Goal: Information Seeking & Learning: Check status

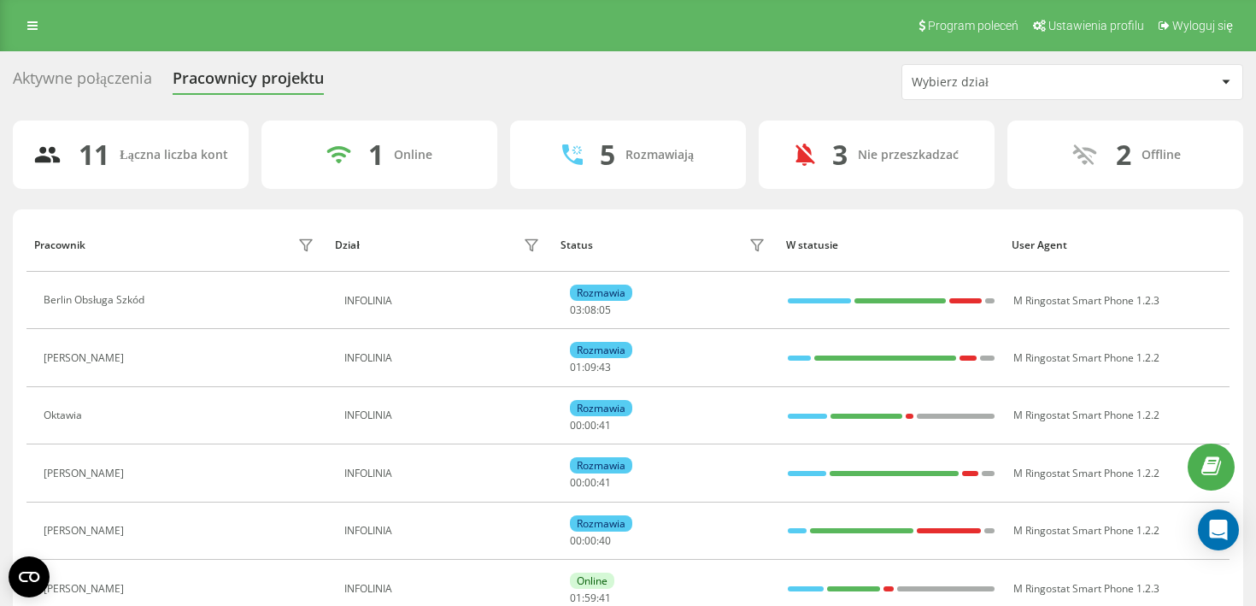
click at [97, 76] on div "Aktywne połączenia" at bounding box center [82, 82] width 139 height 26
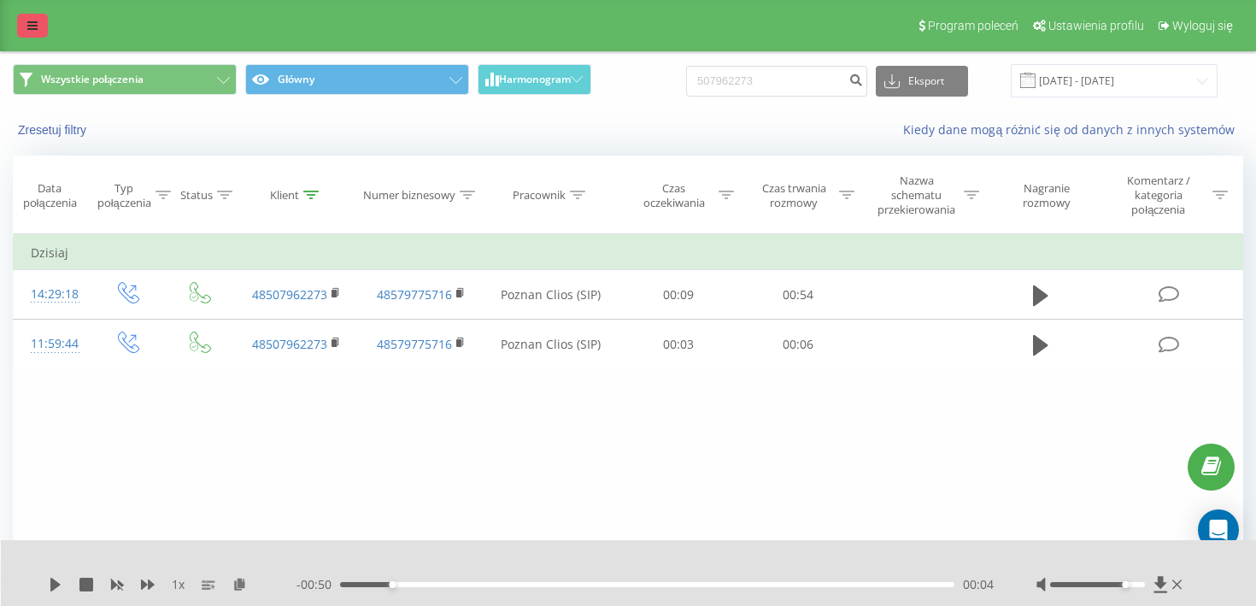
click at [41, 28] on link at bounding box center [32, 26] width 31 height 24
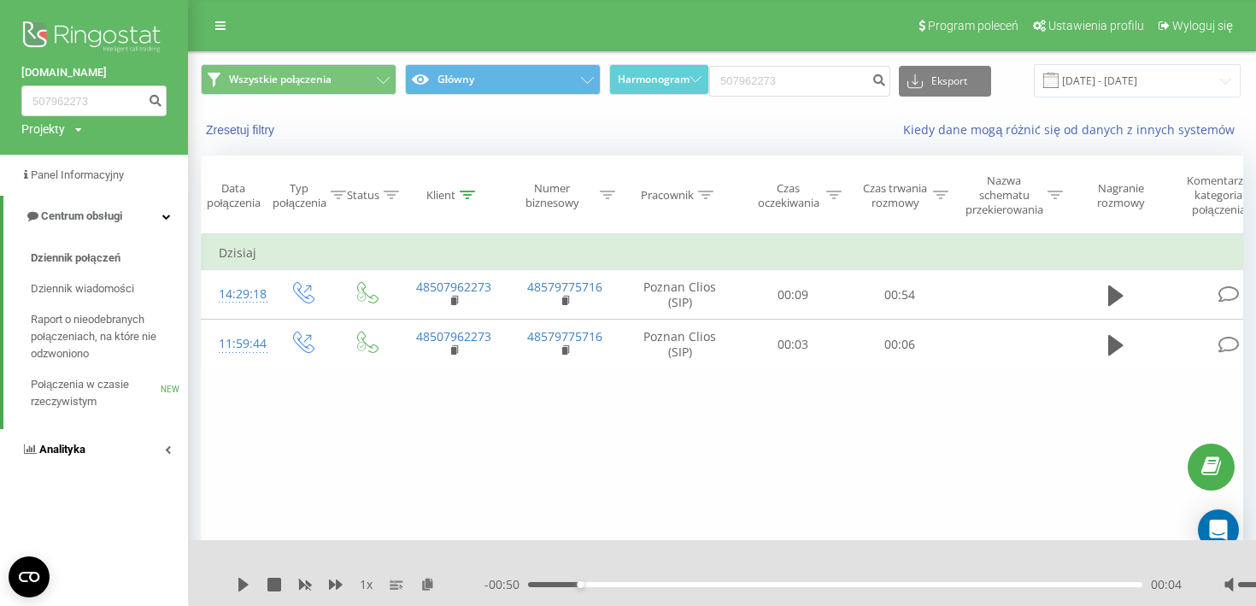
click at [78, 451] on span "Analityka" at bounding box center [62, 449] width 46 height 13
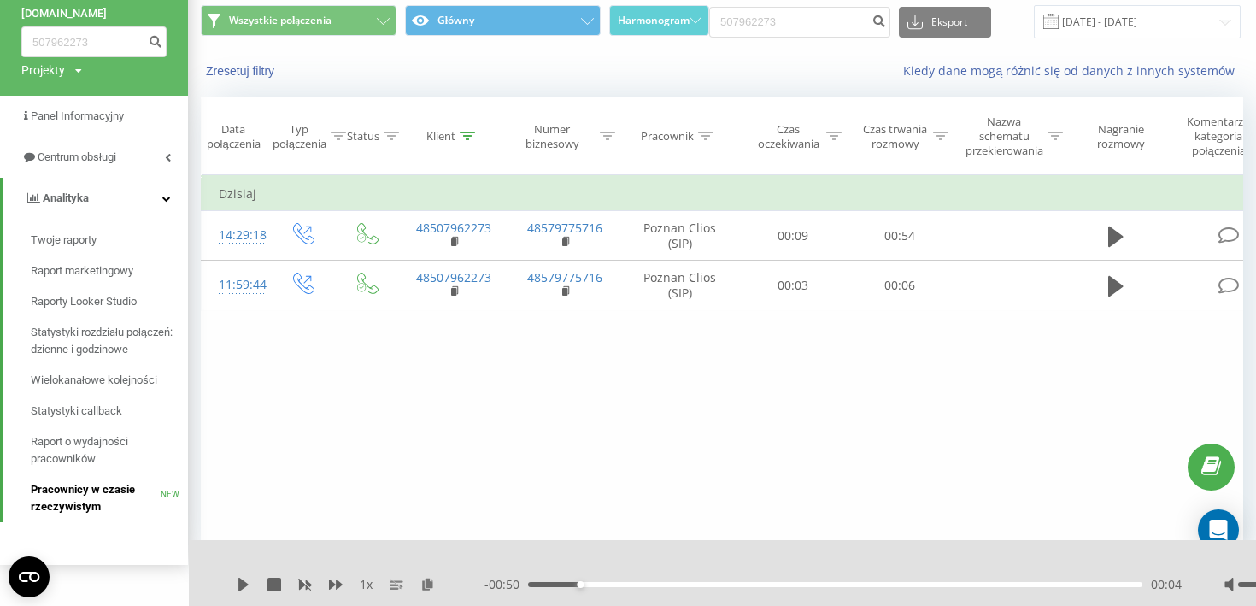
scroll to position [58, 0]
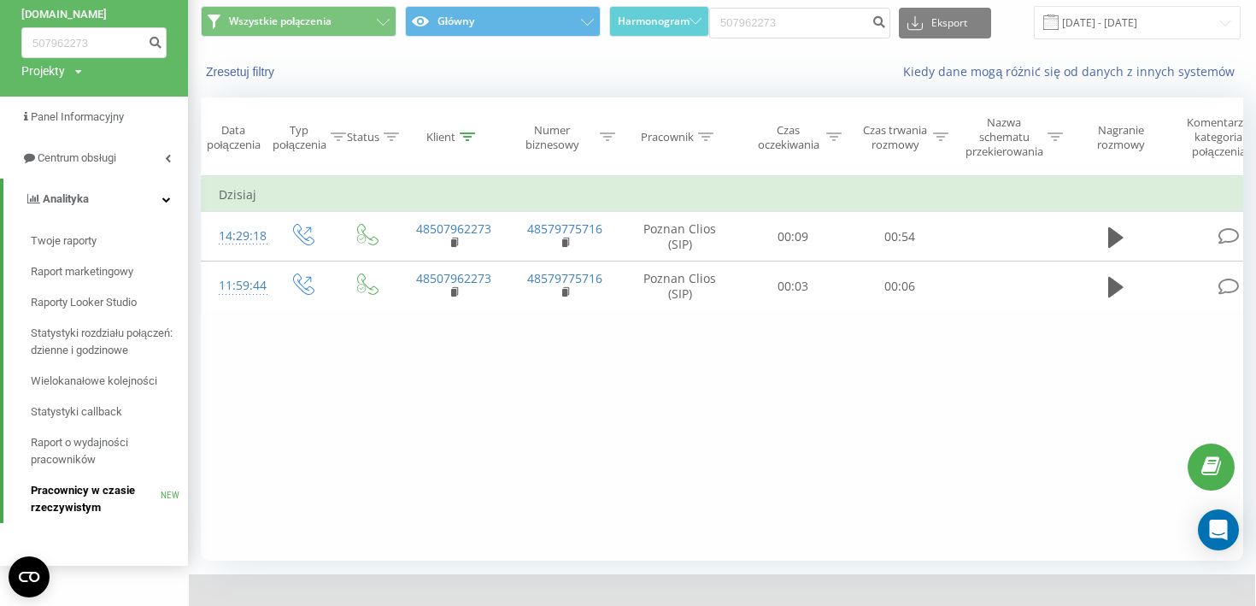
click at [73, 512] on span "Pracownicy w czasie rzeczywistym" at bounding box center [96, 499] width 130 height 34
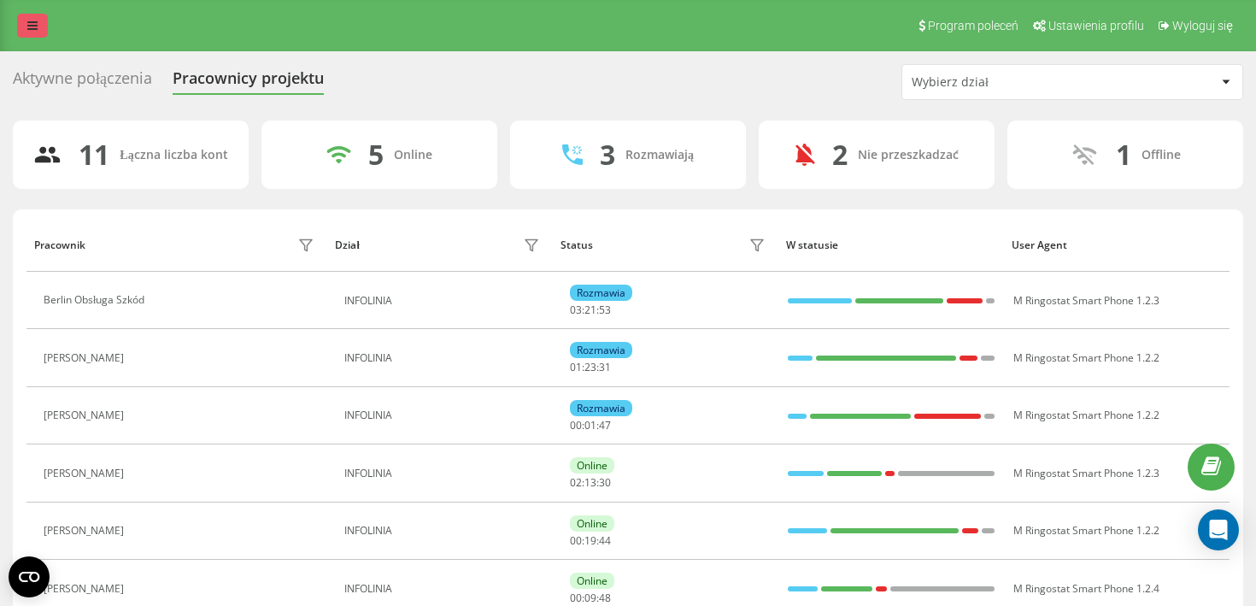
click at [32, 33] on link at bounding box center [32, 26] width 31 height 24
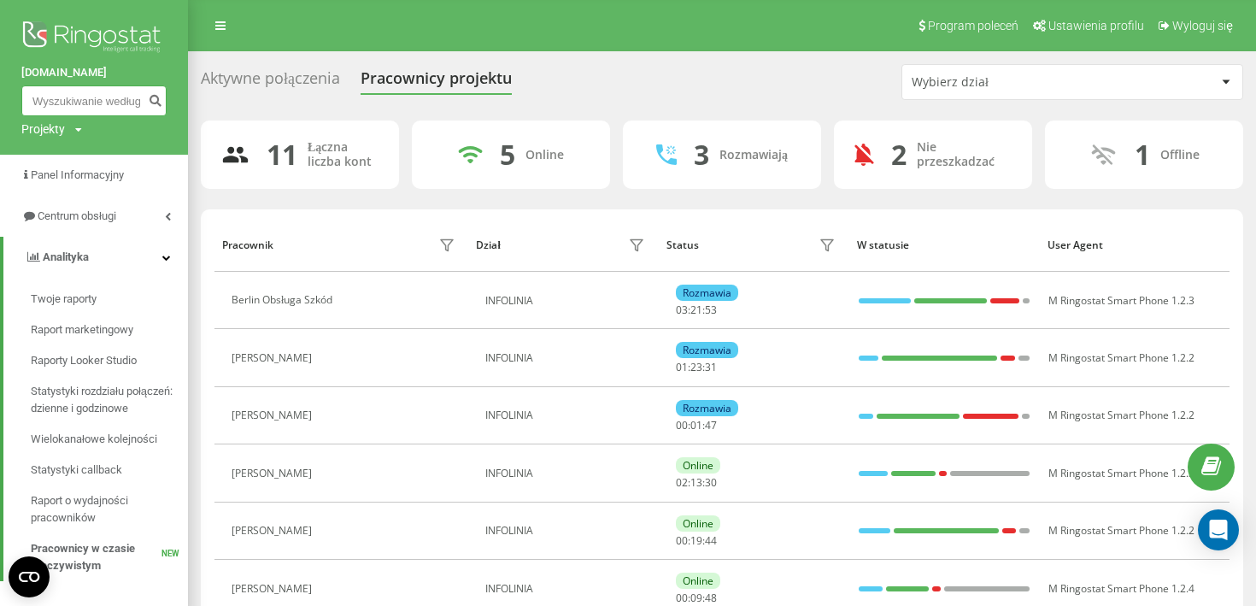
click at [98, 97] on input at bounding box center [93, 100] width 145 height 31
paste input "722 162 147"
type input "722 162 147"
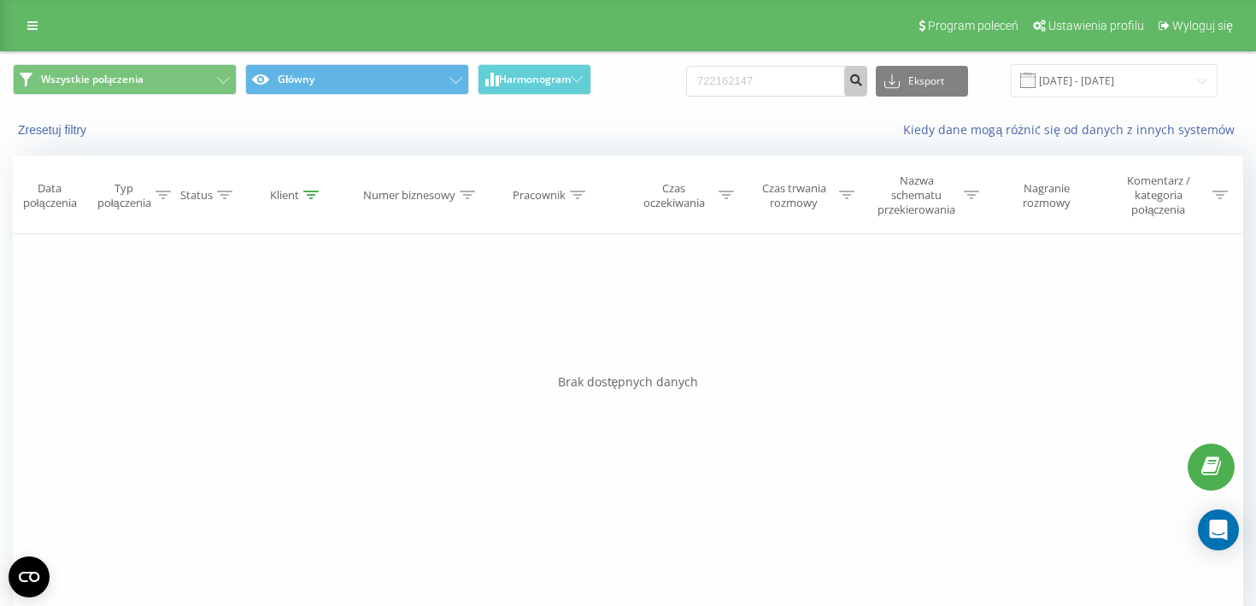
click at [863, 82] on icon "submit" at bounding box center [855, 78] width 15 height 10
click at [844, 79] on input "722162147" at bounding box center [776, 81] width 181 height 31
paste input "601669042"
type input "601669042"
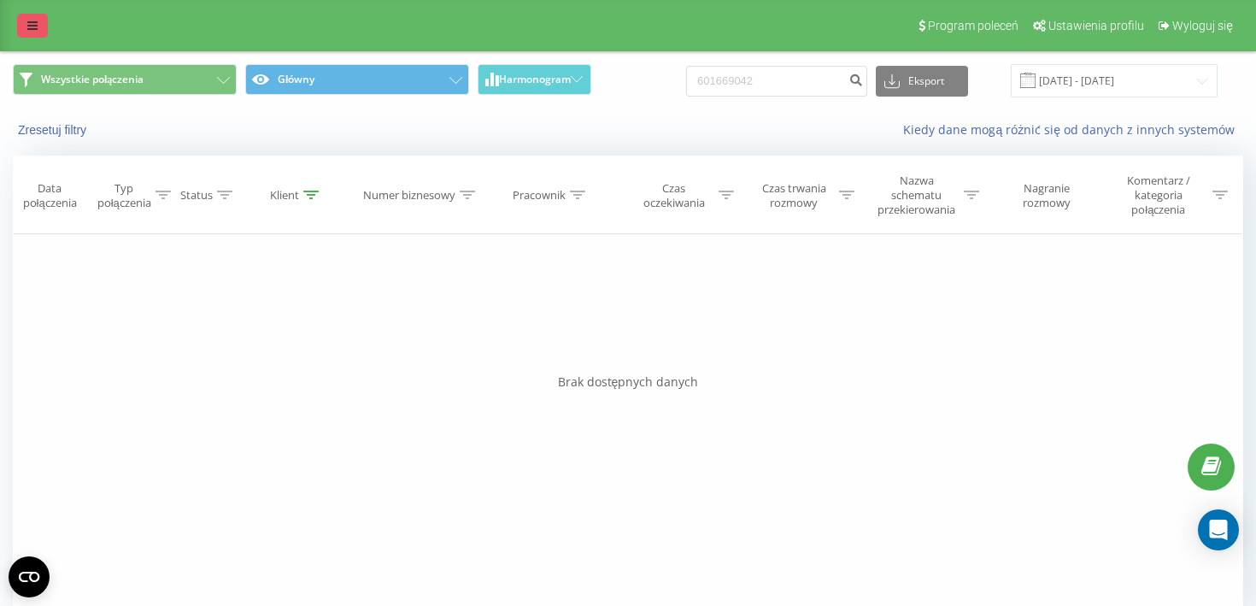
click at [21, 21] on link at bounding box center [32, 26] width 31 height 24
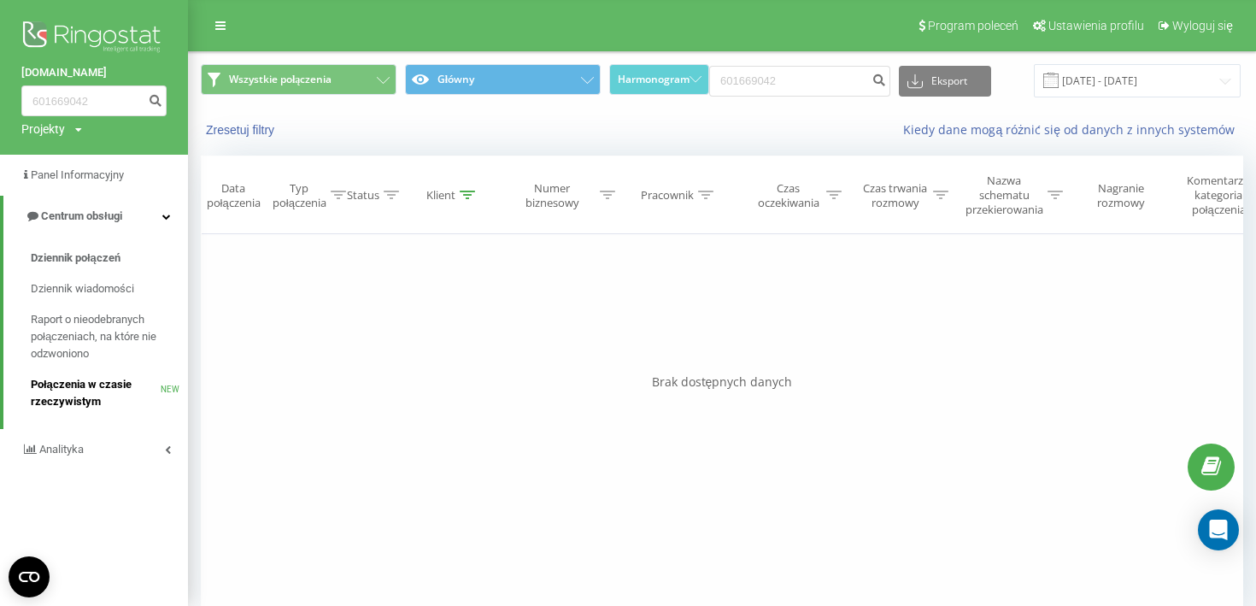
click at [79, 391] on span "Połączenia w czasie rzeczywistym" at bounding box center [96, 393] width 130 height 34
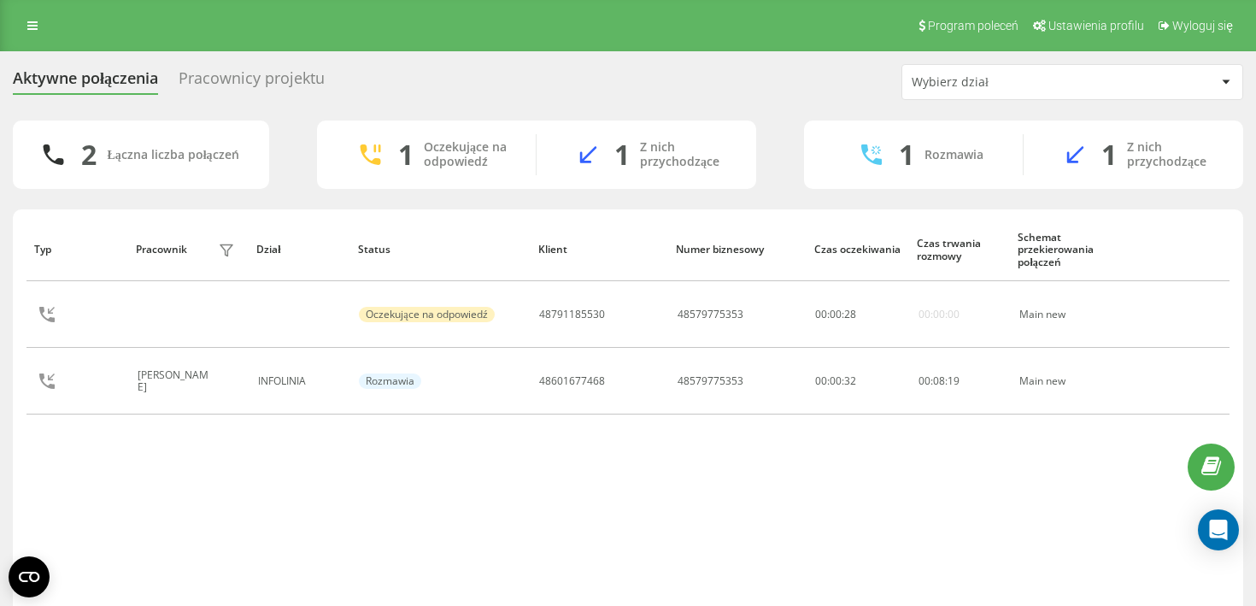
click at [228, 79] on div "Pracownicy projektu" at bounding box center [252, 82] width 146 height 26
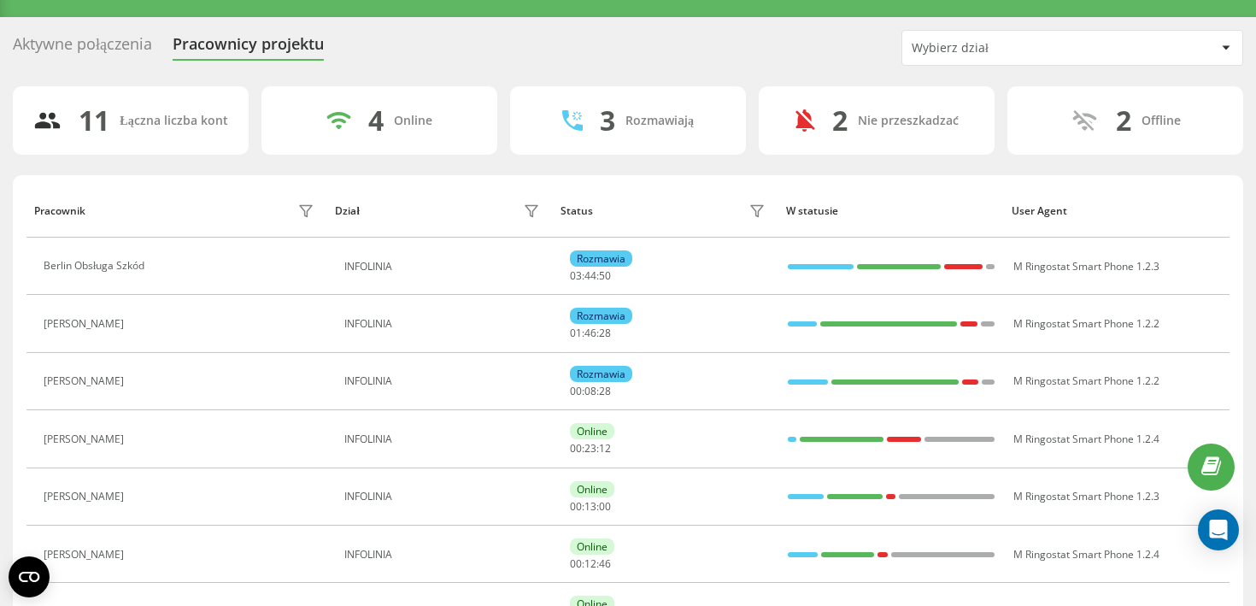
scroll to position [35, 0]
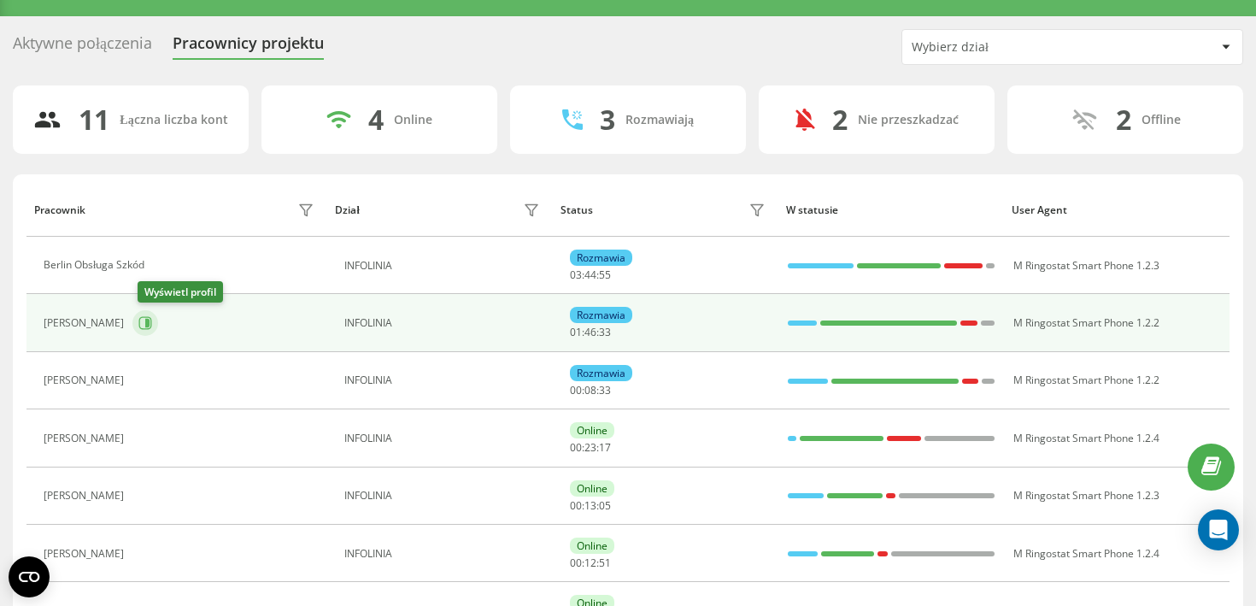
click at [152, 330] on icon at bounding box center [145, 323] width 14 height 14
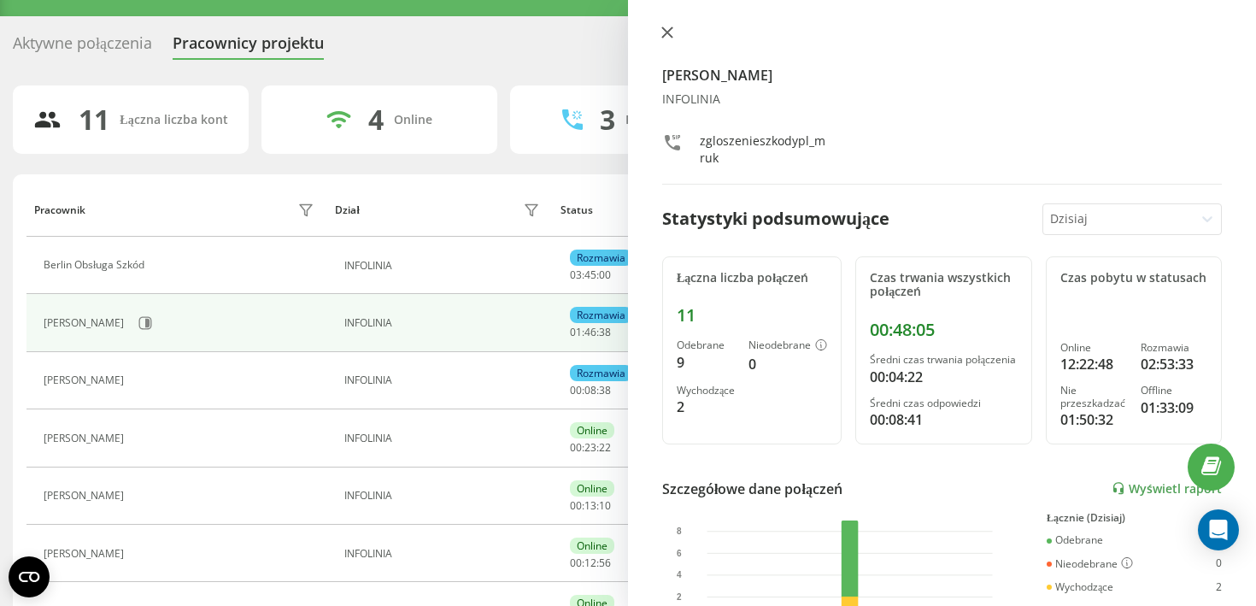
click at [667, 36] on icon at bounding box center [667, 32] width 12 height 12
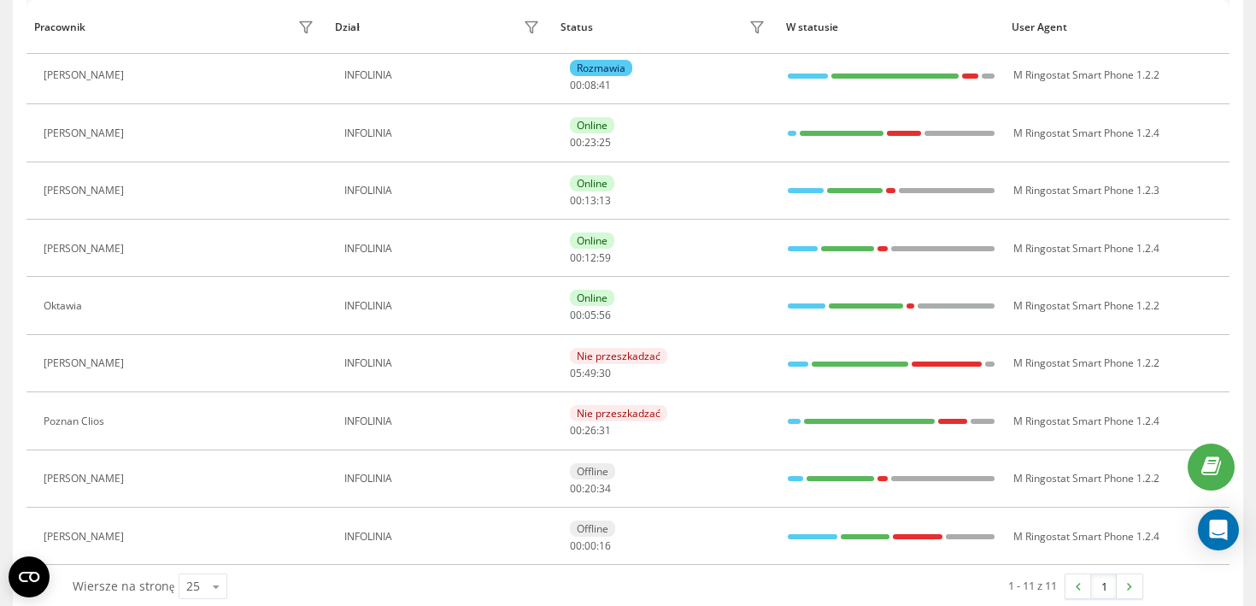
scroll to position [364, 0]
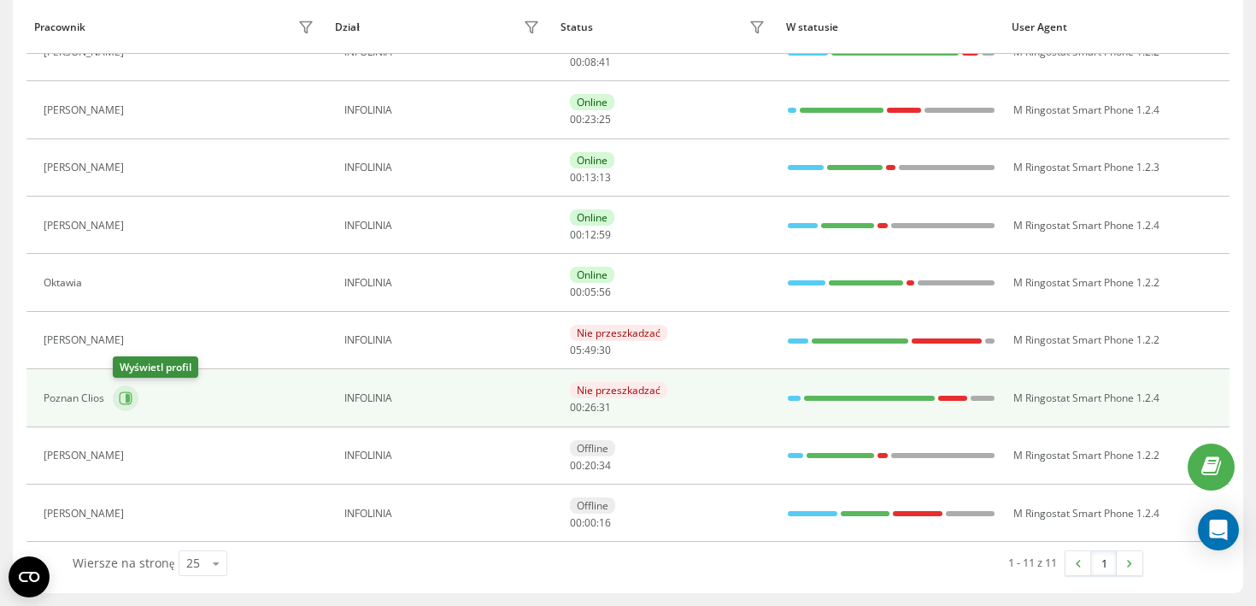
click at [120, 402] on icon at bounding box center [126, 397] width 13 height 13
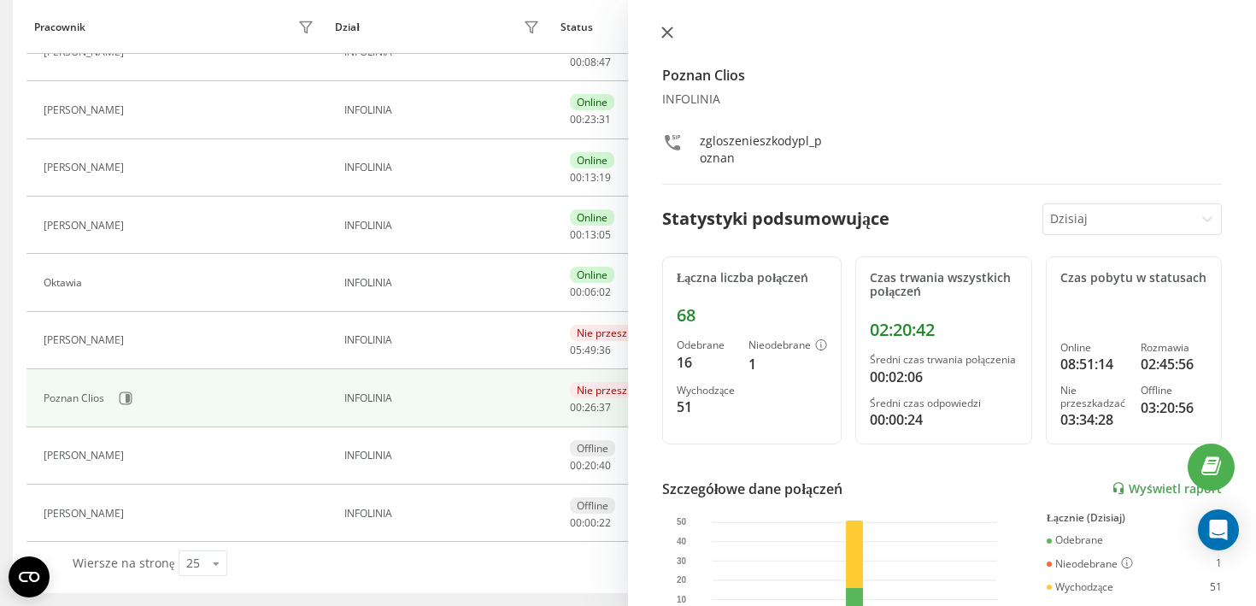
click at [664, 35] on icon at bounding box center [667, 32] width 10 height 10
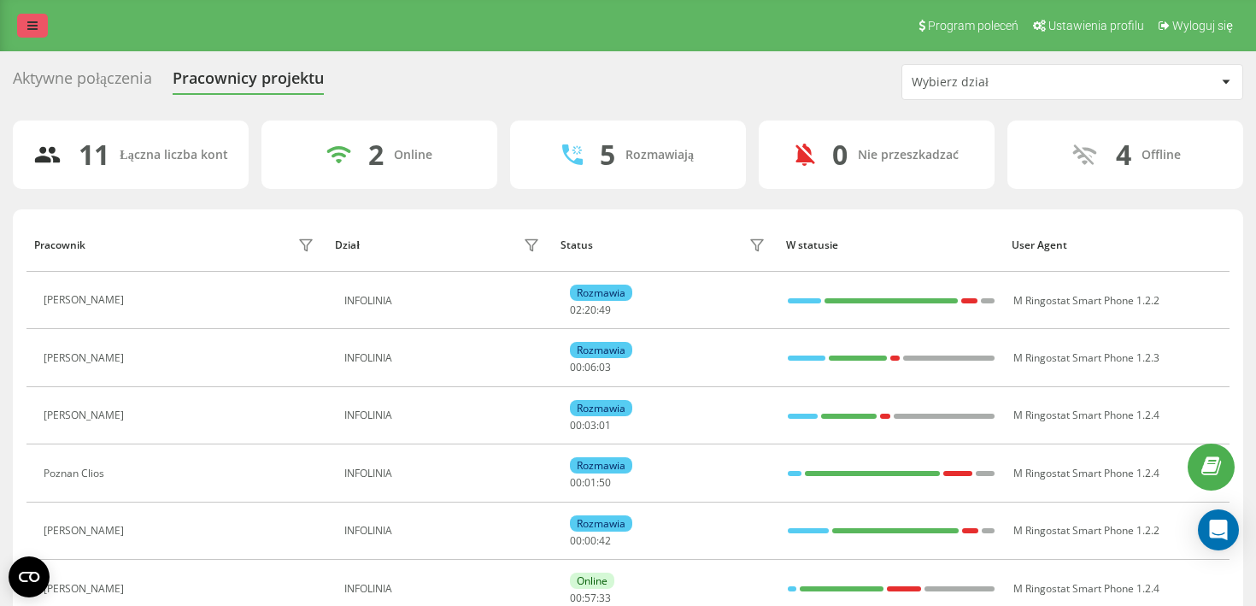
click at [33, 27] on icon at bounding box center [32, 26] width 10 height 12
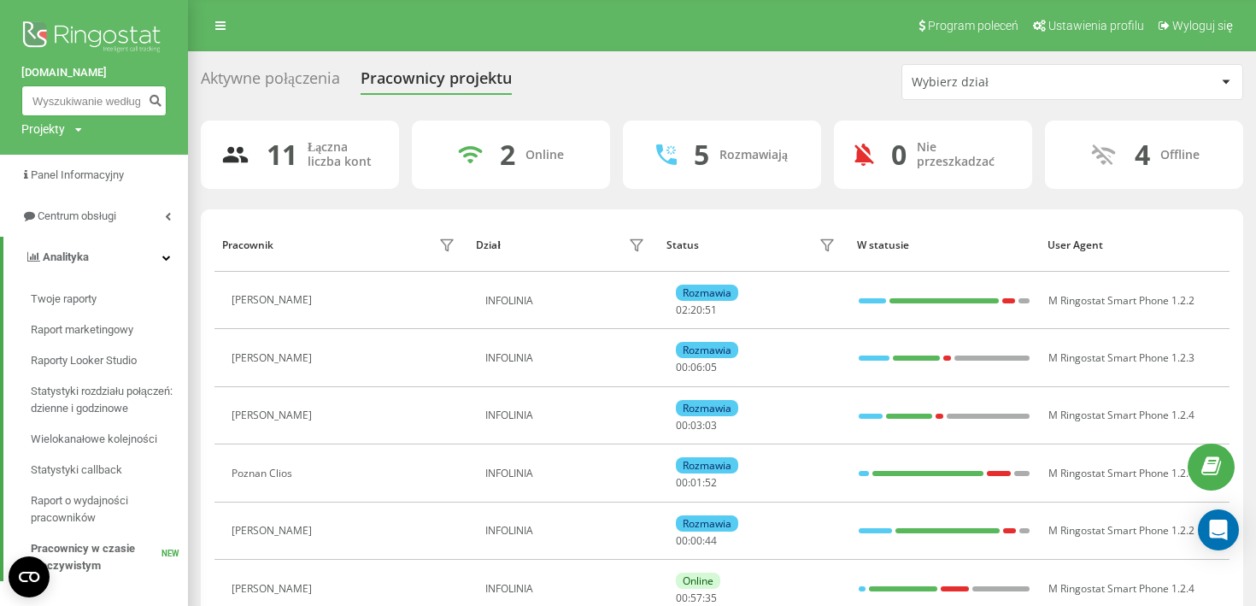
click at [73, 99] on input at bounding box center [93, 100] width 145 height 31
paste input "48519385574"
type input "48519385574"
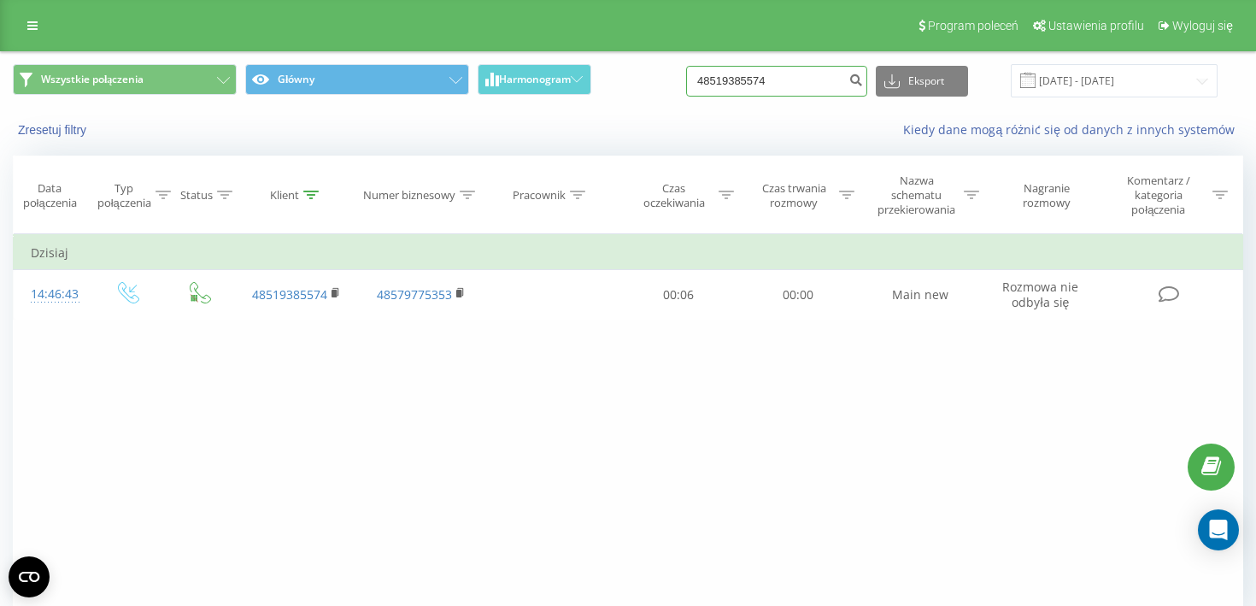
click at [786, 85] on input "48519385574" at bounding box center [776, 81] width 181 height 31
paste input "601987018"
type input "48601987018"
click at [757, 97] on input "48601987018" at bounding box center [776, 81] width 181 height 31
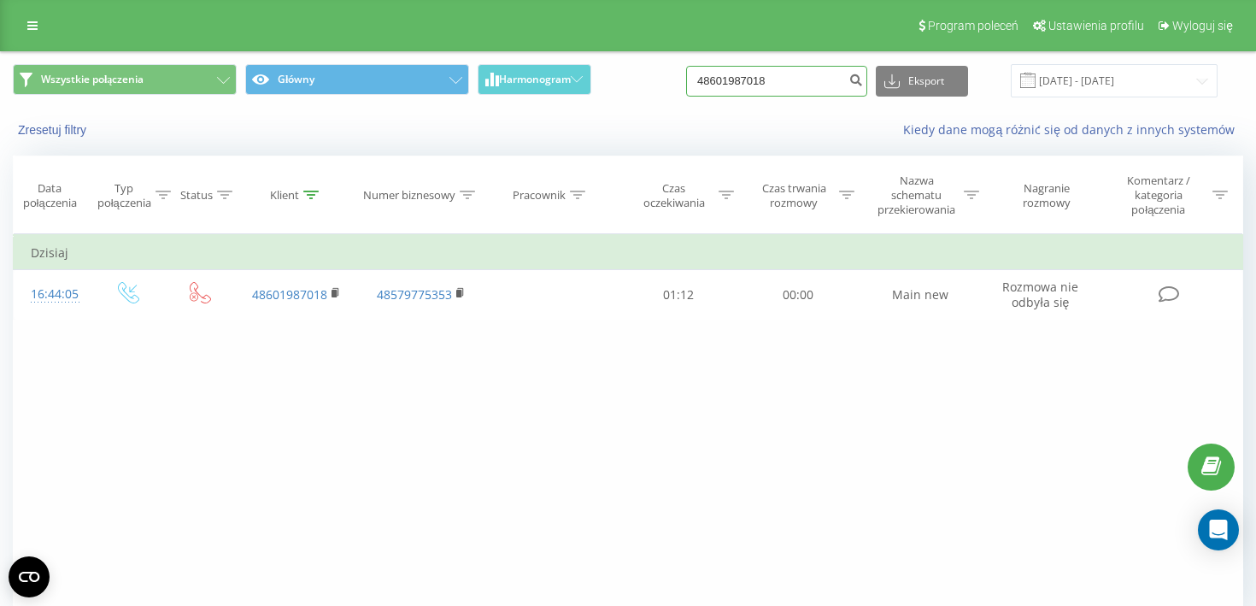
click at [757, 97] on input "48601987018" at bounding box center [776, 81] width 181 height 31
click at [731, 85] on input "48601987018" at bounding box center [776, 81] width 181 height 31
type input "601987018"
click at [794, 79] on input "601987018" at bounding box center [776, 81] width 181 height 31
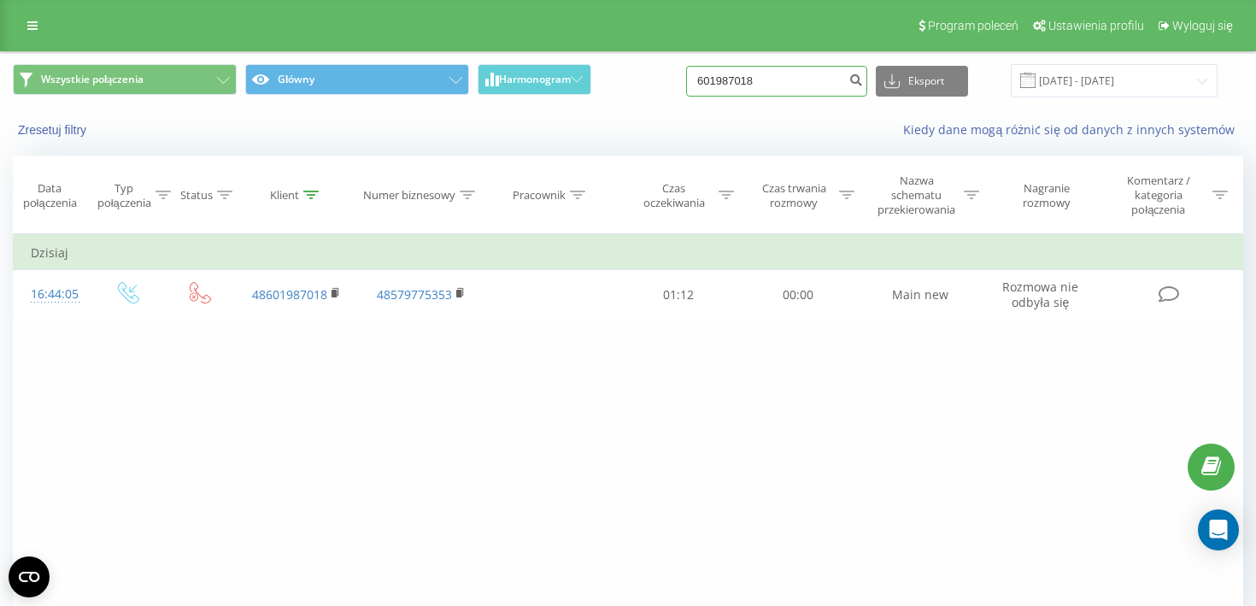
paste input "48517535259"
type input "48517535259"
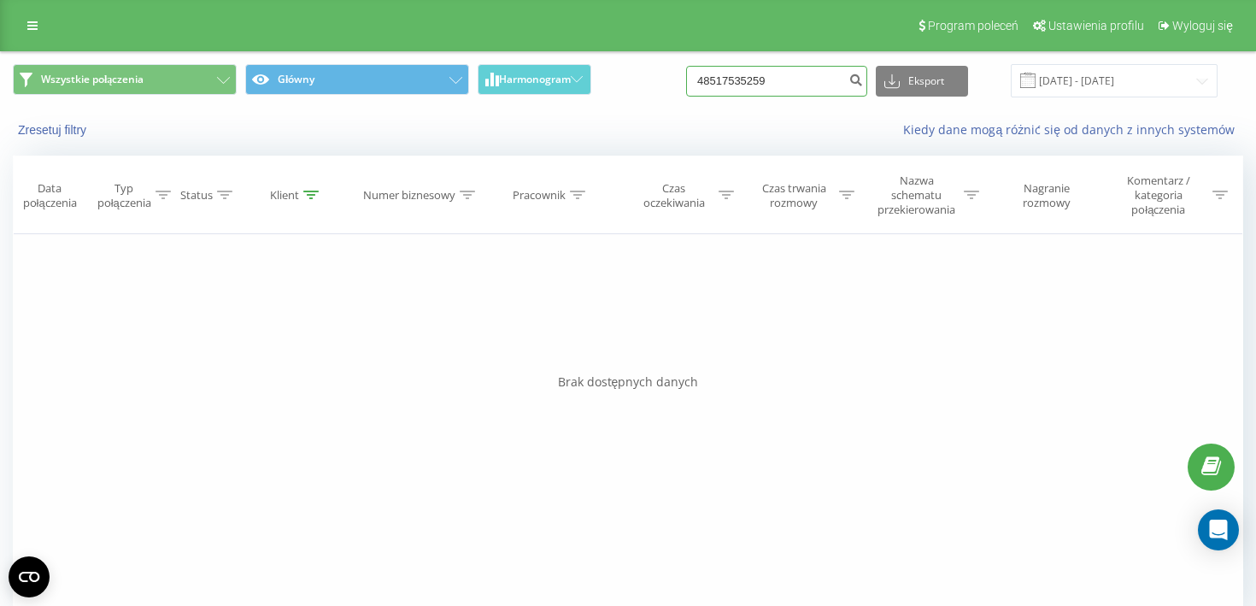
click at [825, 85] on input "48517535259" at bounding box center [776, 81] width 181 height 31
paste input "664 939 218"
type input "664 939 218"
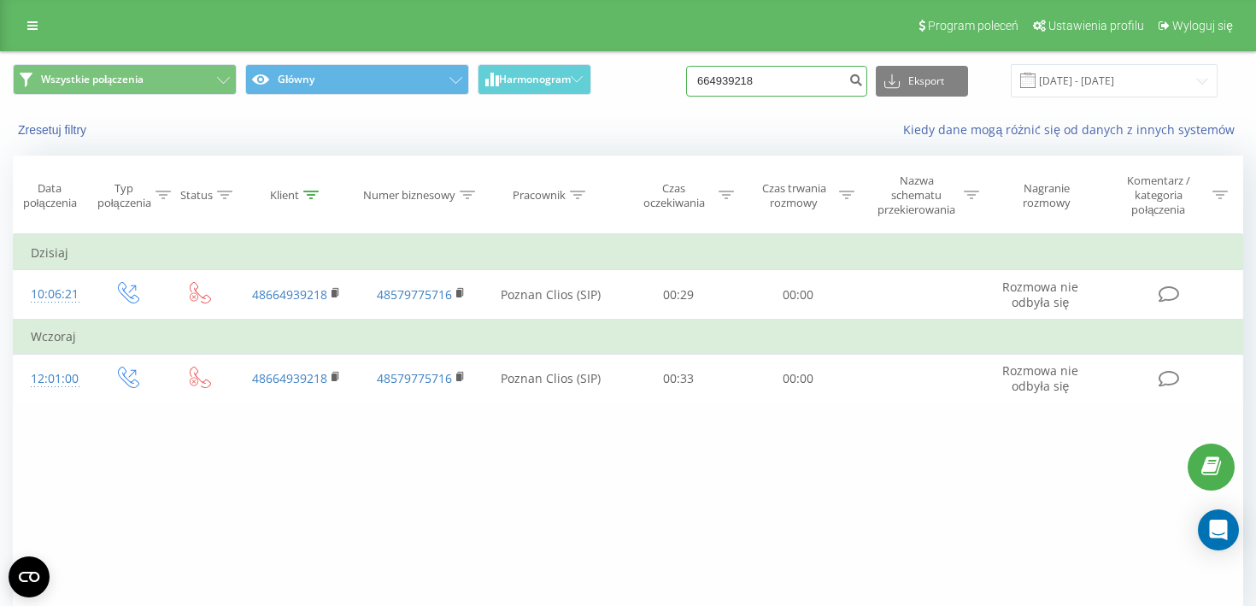
click at [821, 81] on input "664939218" at bounding box center [776, 81] width 181 height 31
paste input "98 215 42"
type input "698 215 428"
